Goal: Transaction & Acquisition: Purchase product/service

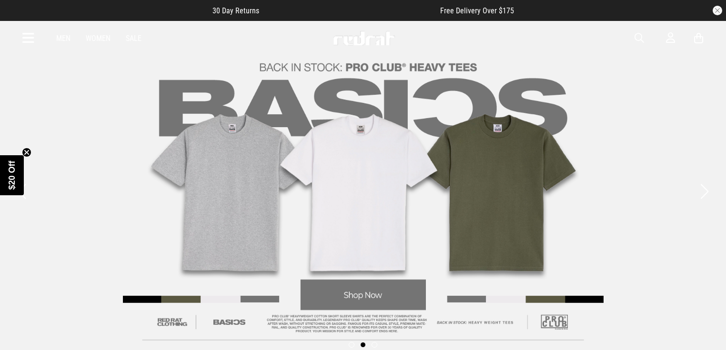
click at [32, 41] on icon at bounding box center [28, 39] width 12 height 16
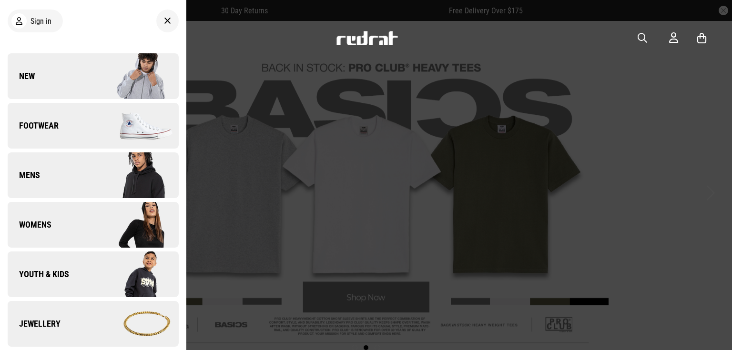
click at [39, 175] on span "Mens" at bounding box center [24, 175] width 32 height 11
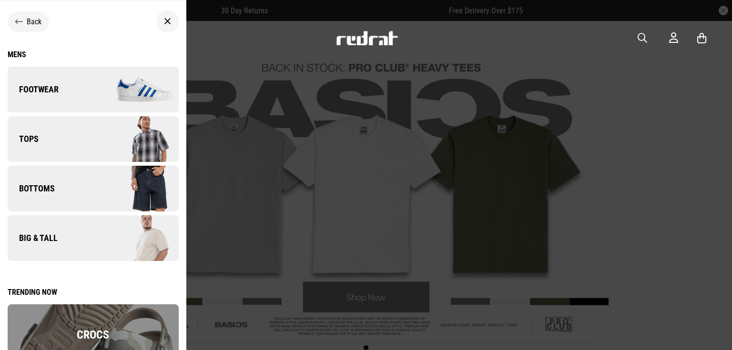
click at [71, 195] on link "Bottoms" at bounding box center [93, 189] width 171 height 46
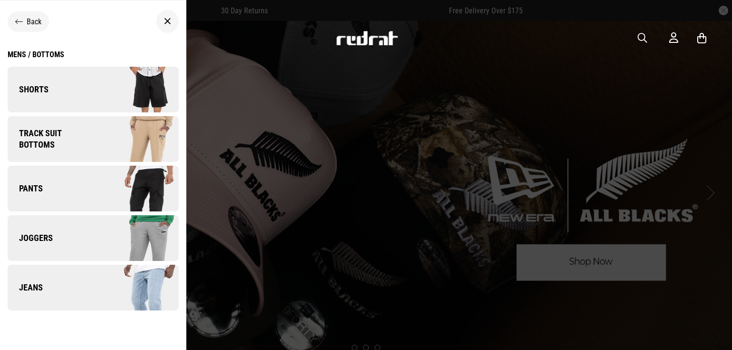
click at [29, 89] on span "Shorts" at bounding box center [28, 89] width 41 height 11
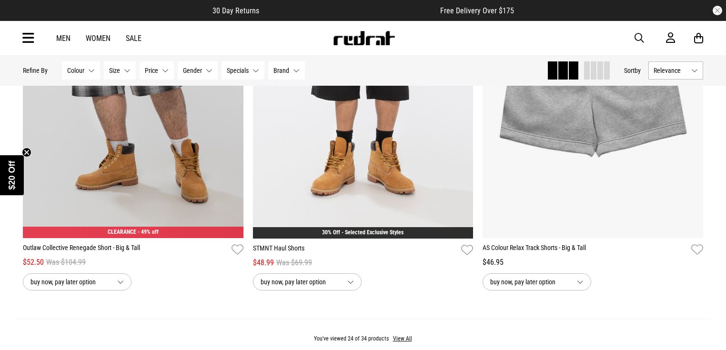
scroll to position [3089, 0]
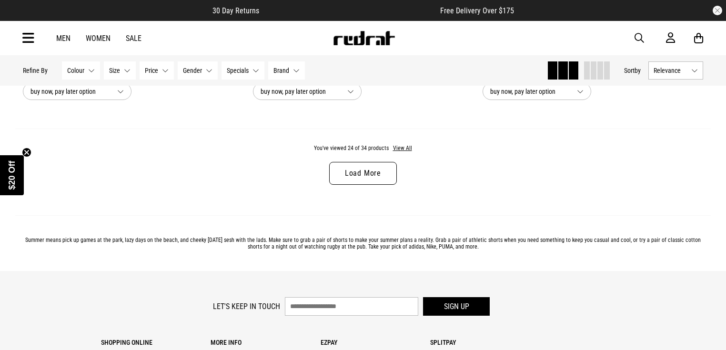
click at [372, 181] on link "Load More" at bounding box center [363, 173] width 68 height 23
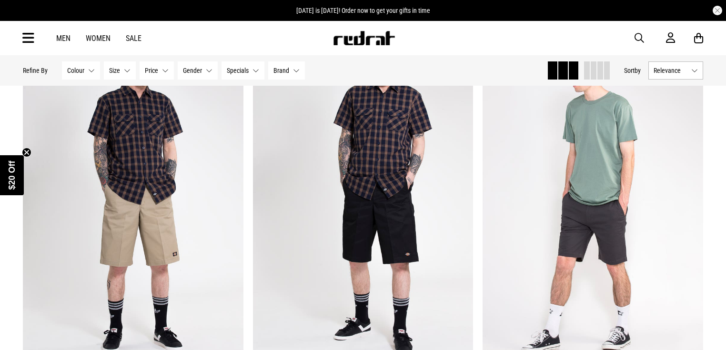
scroll to position [839, 0]
